Goal: Find specific page/section: Find specific page/section

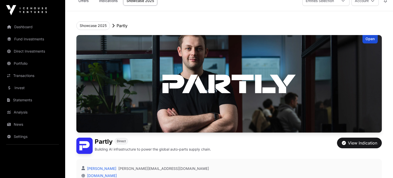
scroll to position [18, 0]
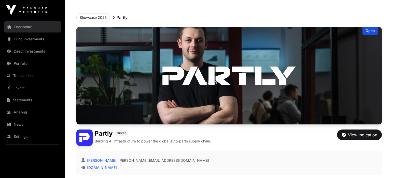
click at [16, 29] on link "Dashboard" at bounding box center [32, 26] width 57 height 11
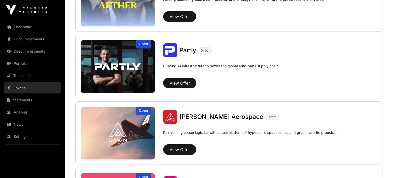
scroll to position [565, 0]
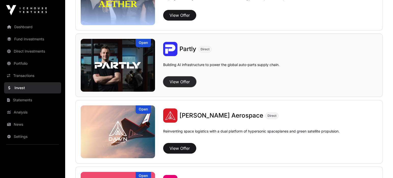
click at [188, 82] on button "View Offer" at bounding box center [179, 82] width 33 height 11
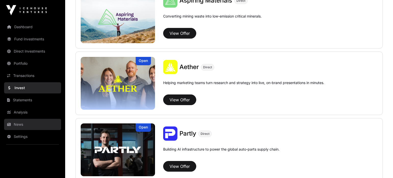
scroll to position [426, 0]
